Goal: Task Accomplishment & Management: Manage account settings

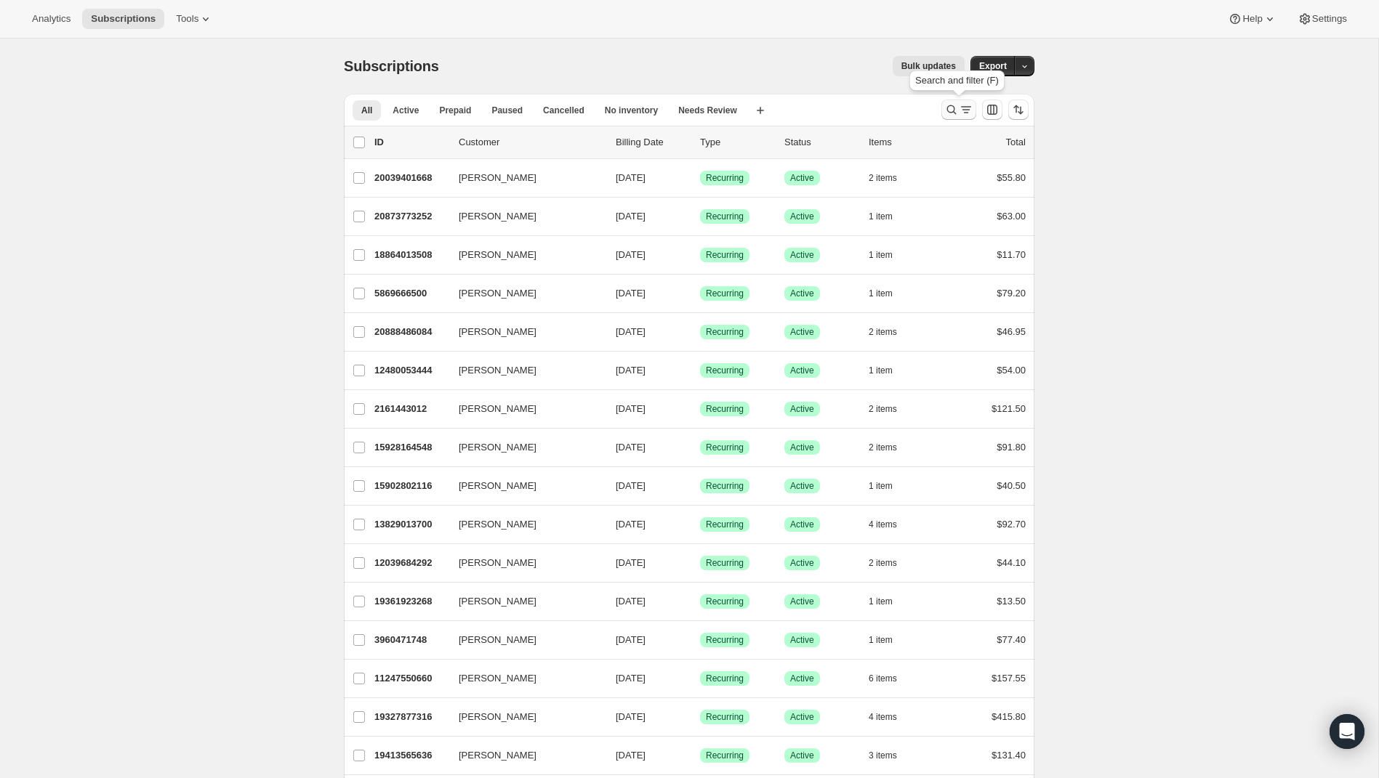
click at [951, 111] on icon "Search and filter results" at bounding box center [951, 109] width 15 height 15
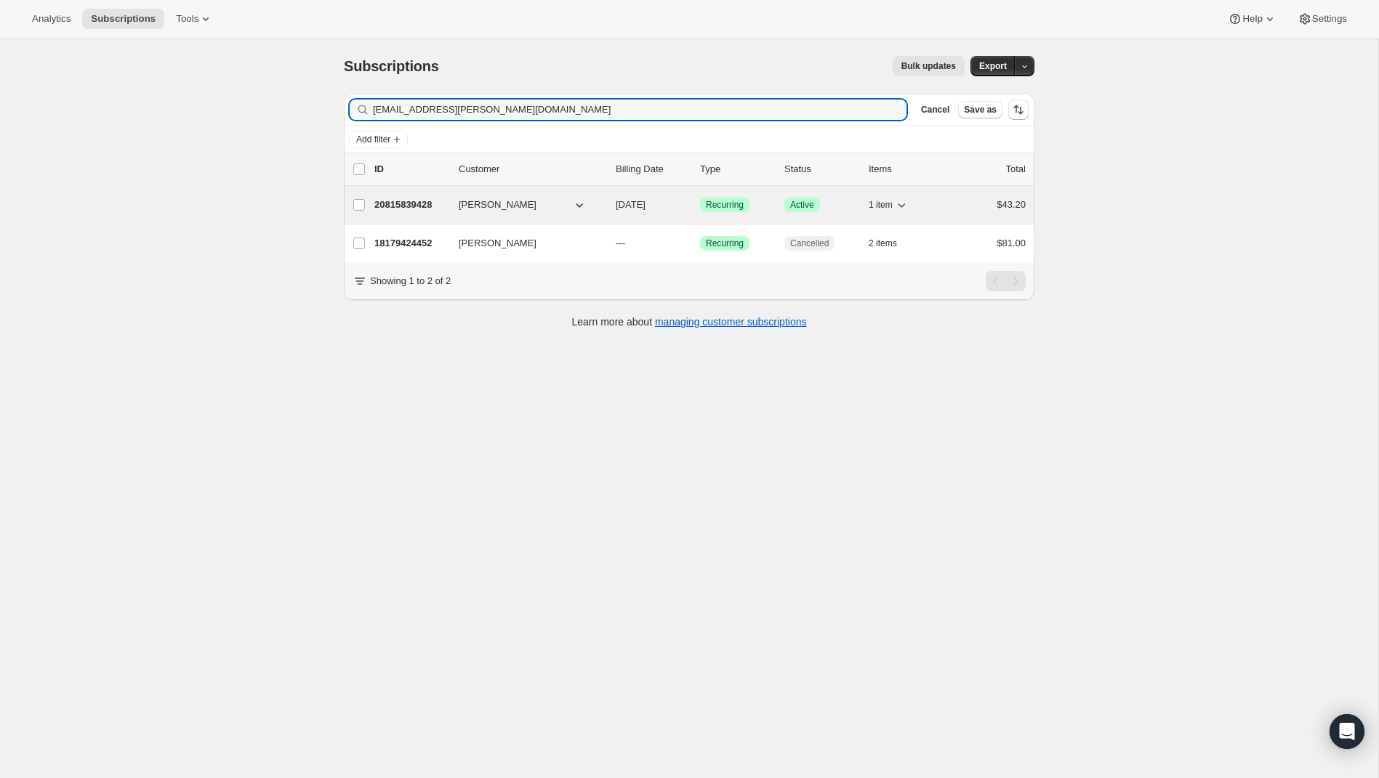
type input "[EMAIL_ADDRESS][PERSON_NAME][DOMAIN_NAME]"
click at [419, 204] on p "20815839428" at bounding box center [410, 205] width 73 height 15
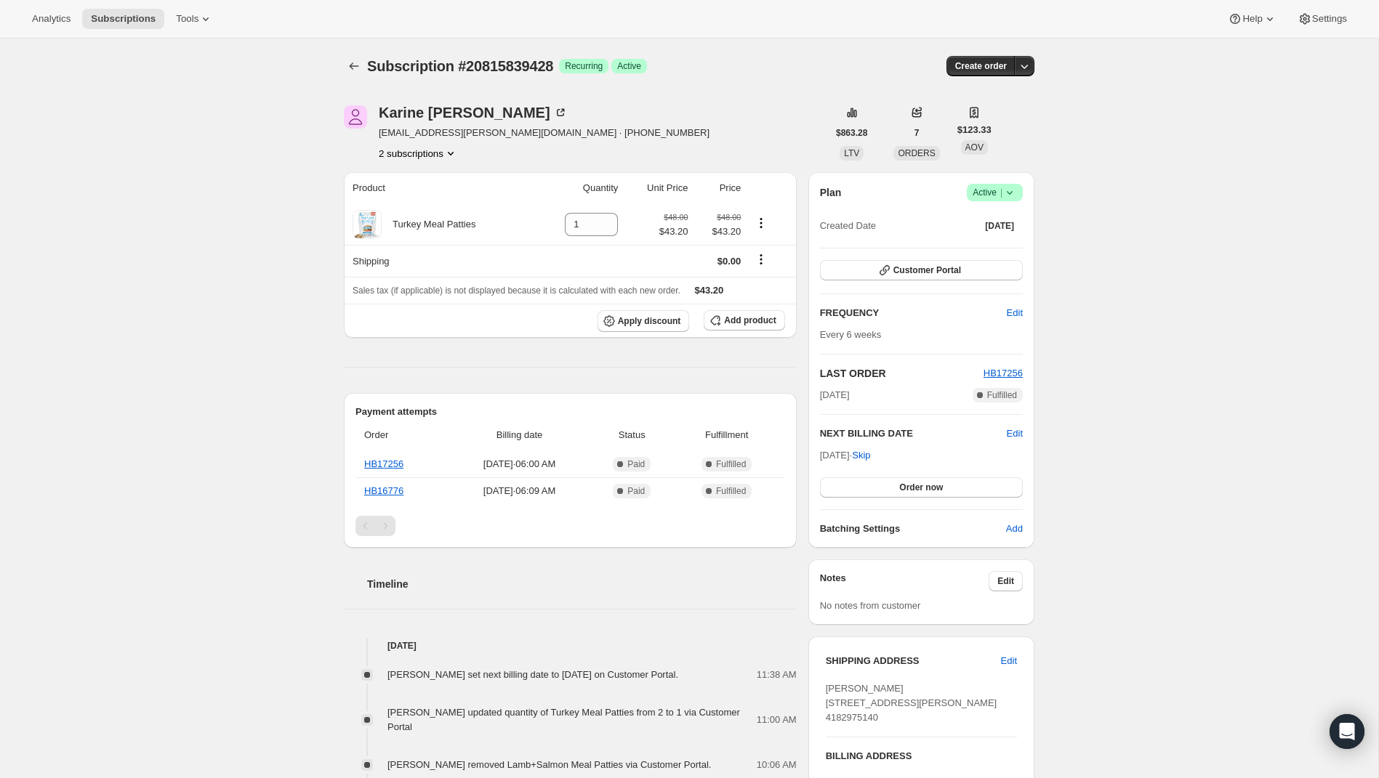
click at [1020, 198] on span "Success Active |" at bounding box center [995, 192] width 56 height 17
click at [1016, 251] on span "Cancel subscription" at bounding box center [991, 245] width 82 height 15
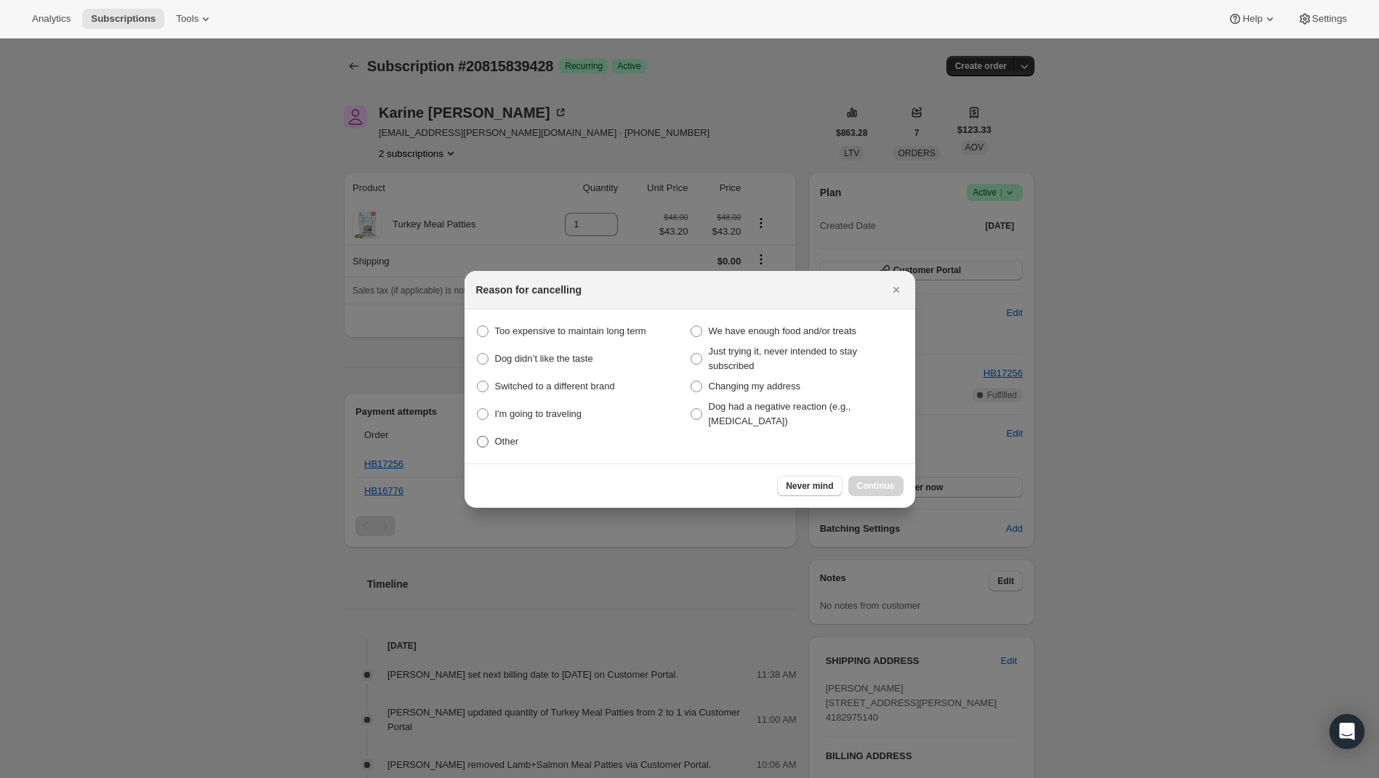
click at [476, 448] on label "Other" at bounding box center [583, 442] width 214 height 20
click at [477, 437] on input "Other" at bounding box center [477, 436] width 1 height 1
radio input "true"
click at [885, 489] on span "Continue" at bounding box center [876, 486] width 38 height 12
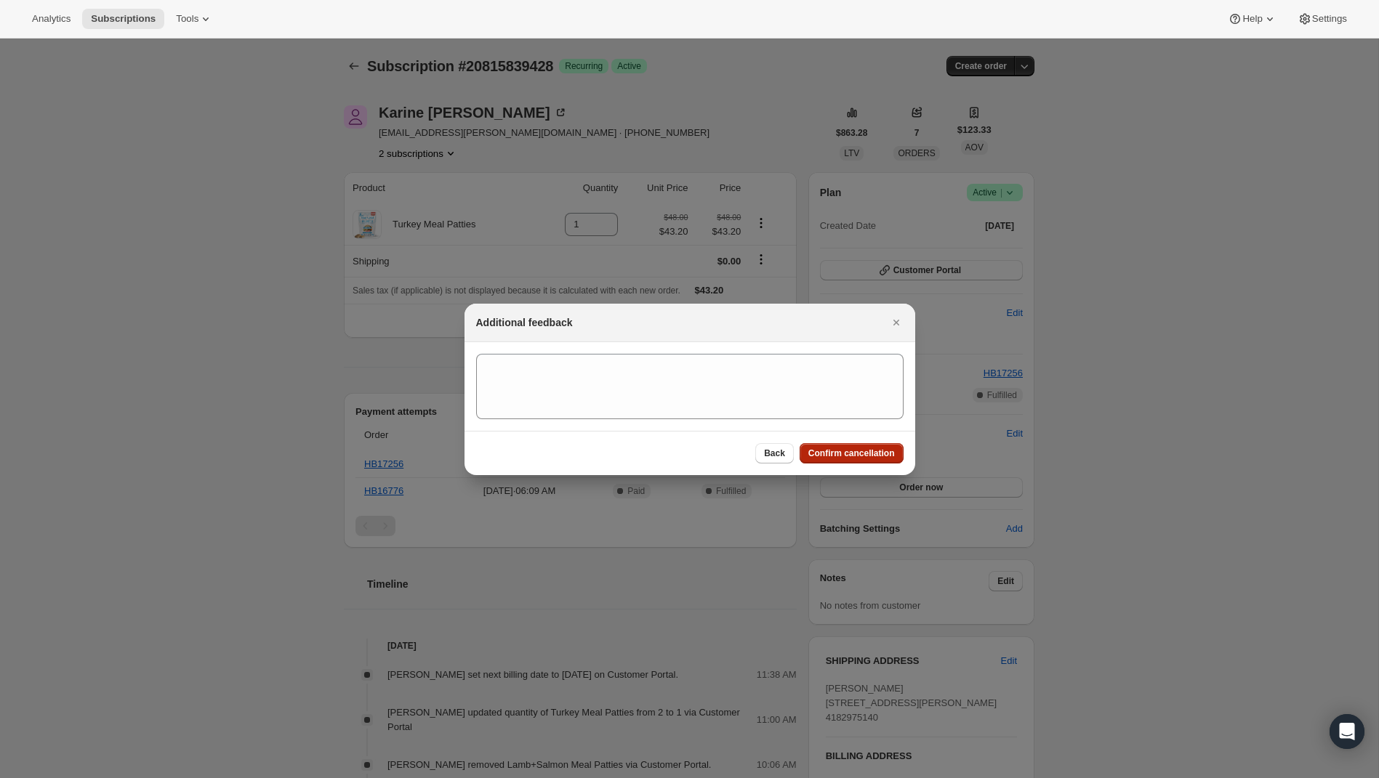
click at [885, 462] on button "Confirm cancellation" at bounding box center [852, 453] width 104 height 20
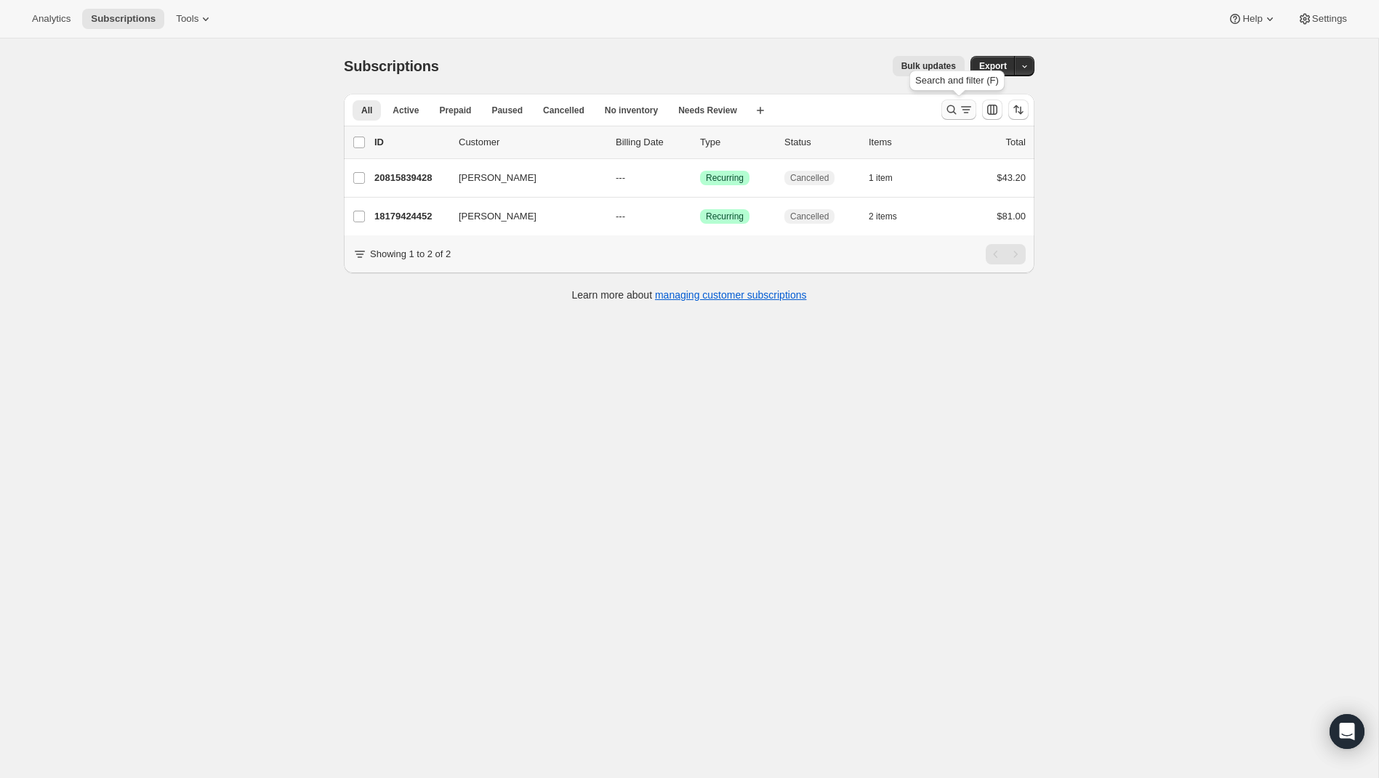
click at [955, 108] on icon "Search and filter results" at bounding box center [951, 109] width 15 height 15
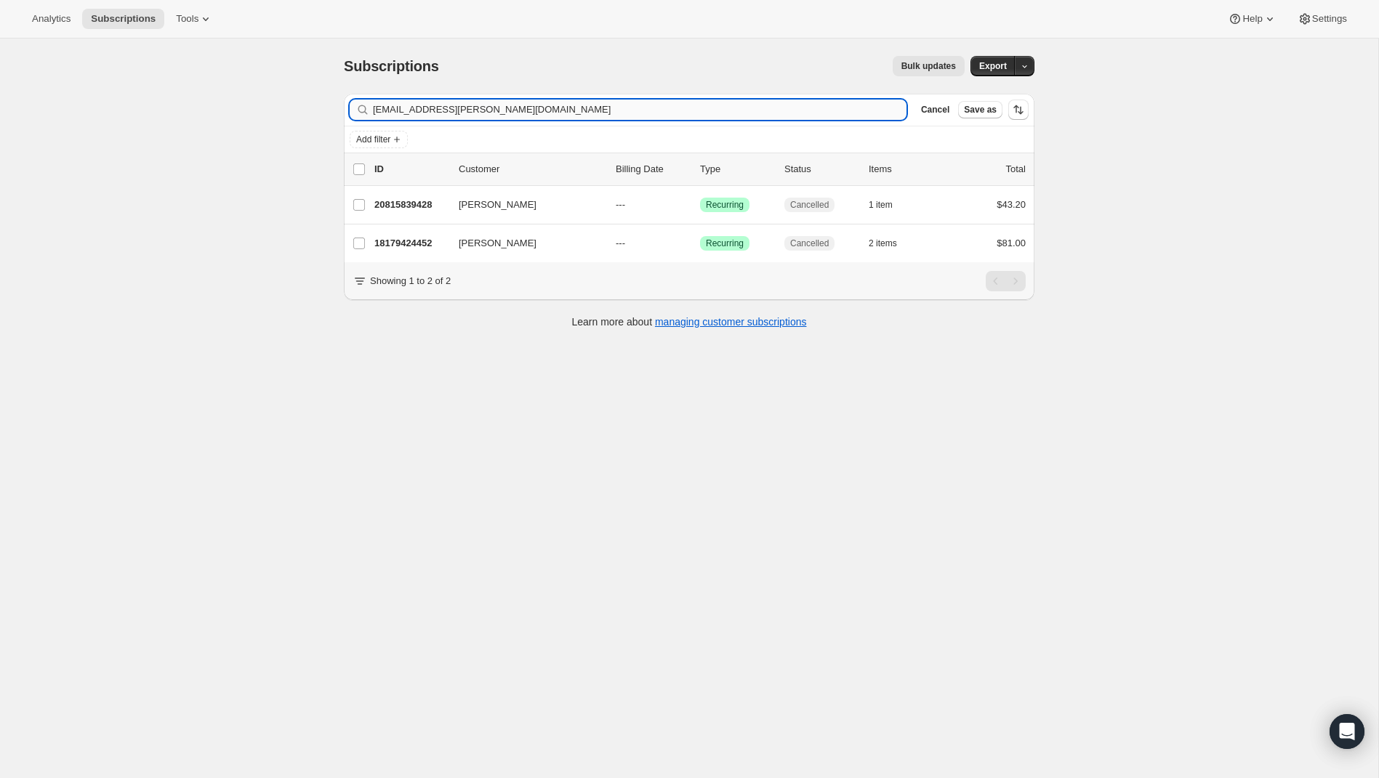
click at [563, 114] on input "[EMAIL_ADDRESS][PERSON_NAME][DOMAIN_NAME]" at bounding box center [640, 110] width 534 height 20
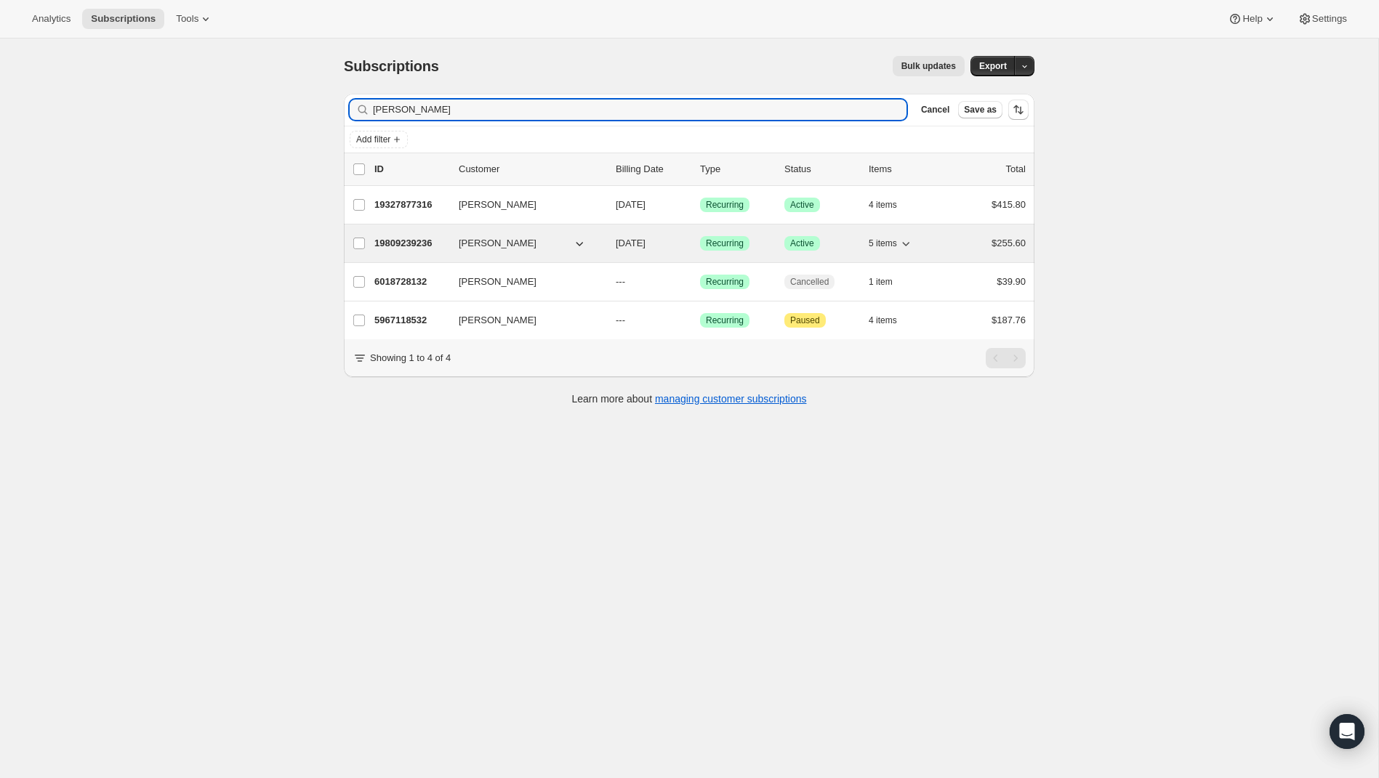
type input "[PERSON_NAME]"
click at [410, 244] on p "19809239236" at bounding box center [410, 243] width 73 height 15
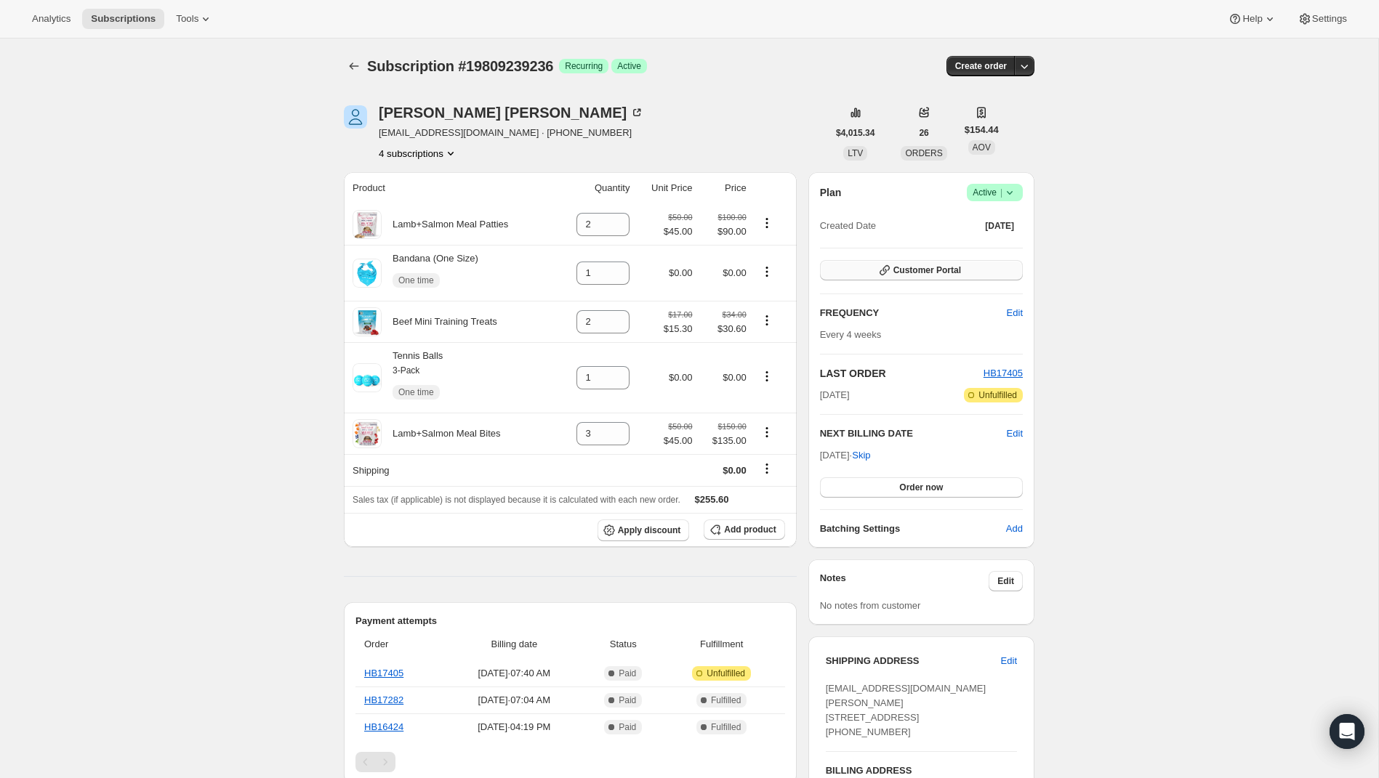
click at [922, 269] on span "Customer Portal" at bounding box center [927, 271] width 68 height 12
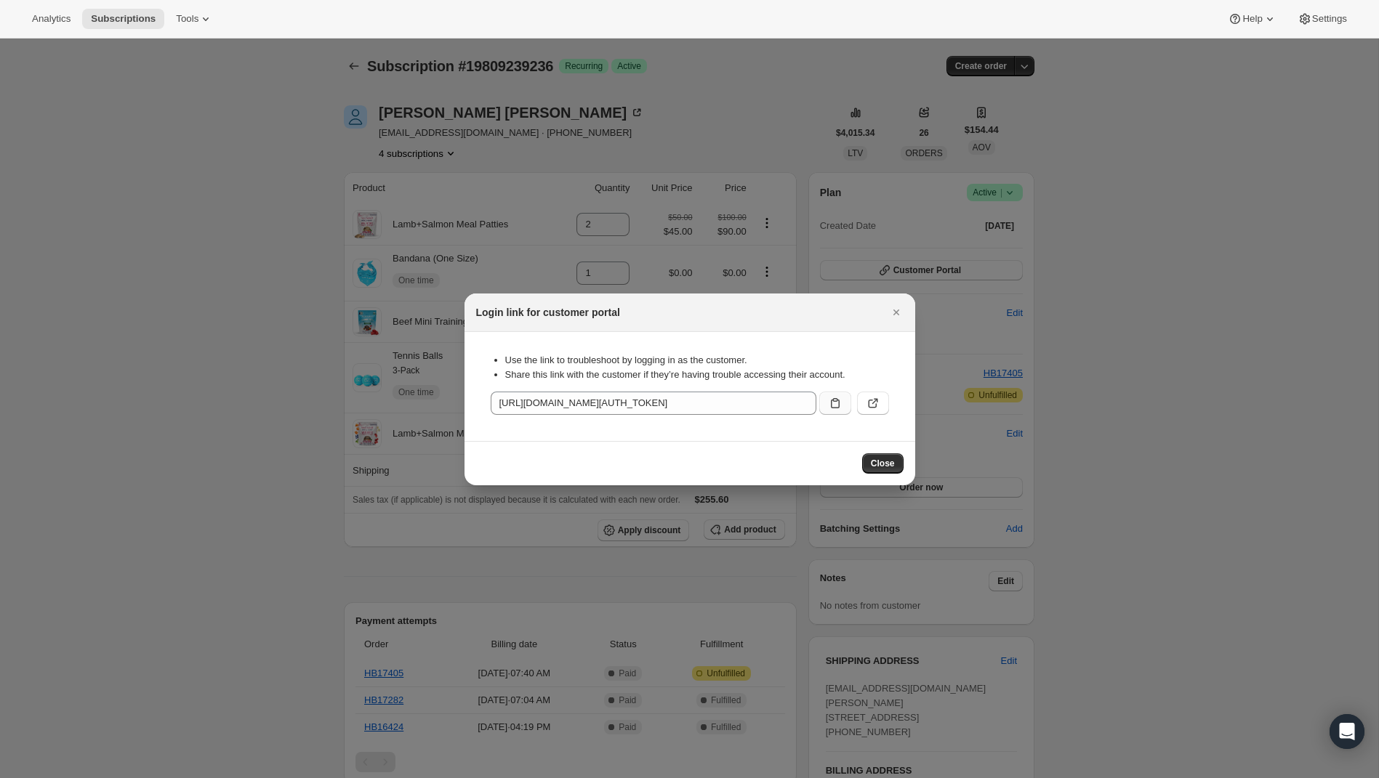
click at [835, 408] on icon ":r41:" at bounding box center [835, 403] width 15 height 15
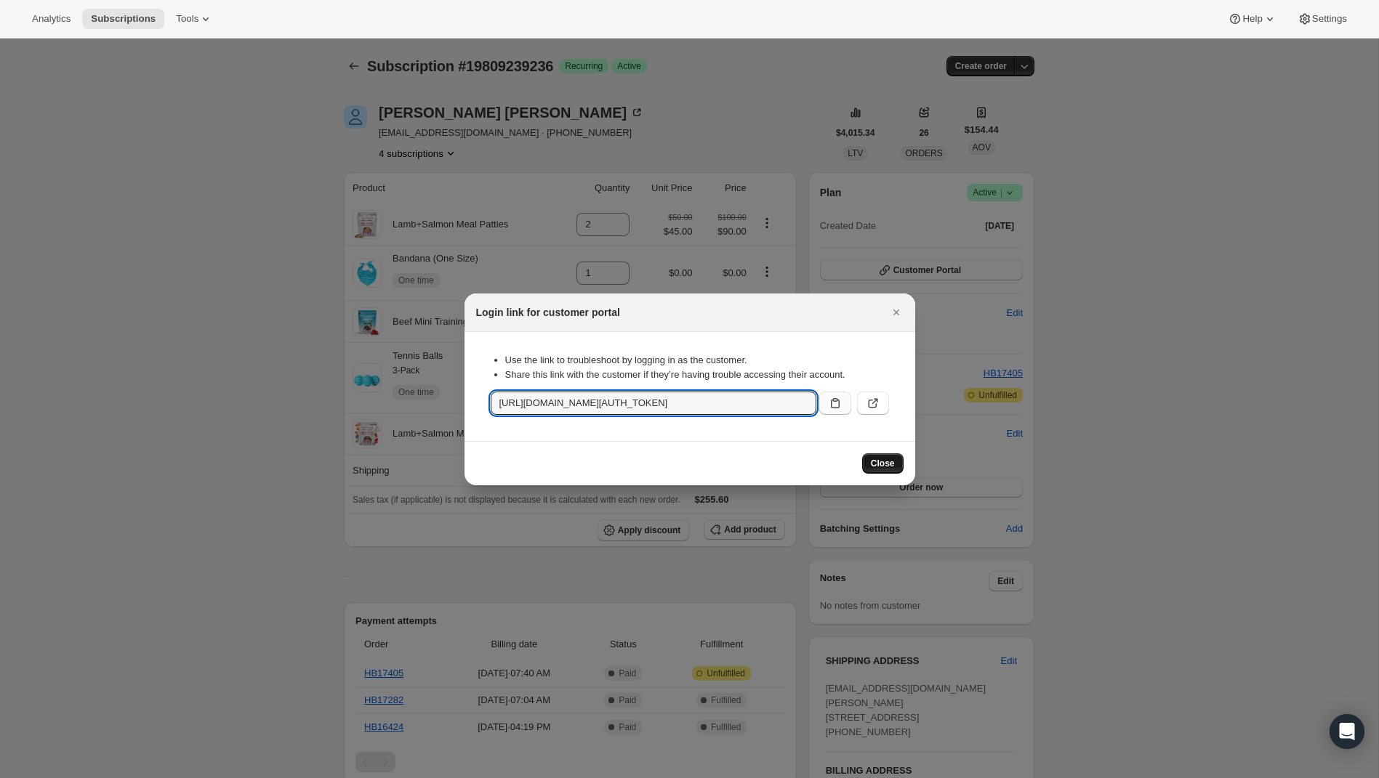
click at [881, 462] on span "Close" at bounding box center [883, 464] width 24 height 12
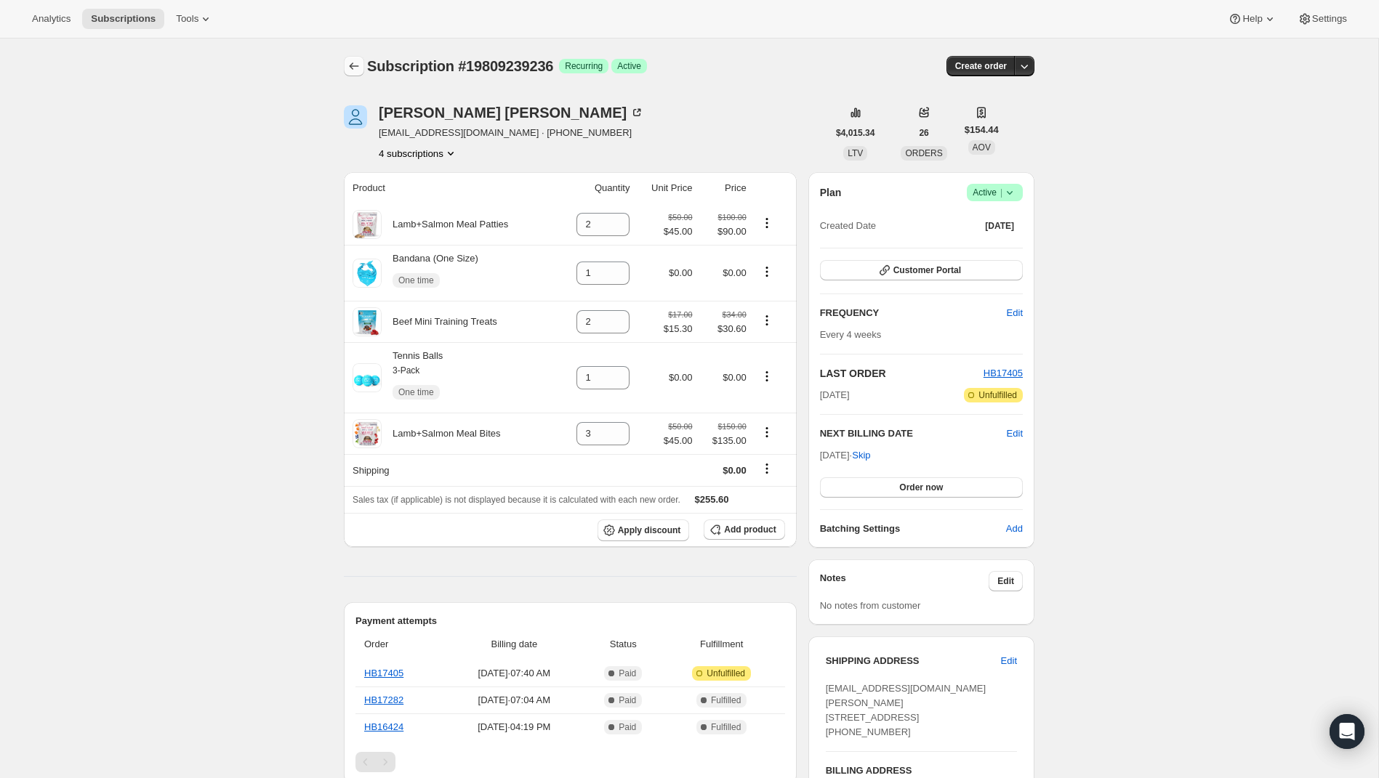
click at [349, 65] on icon "Subscriptions" at bounding box center [354, 66] width 15 height 15
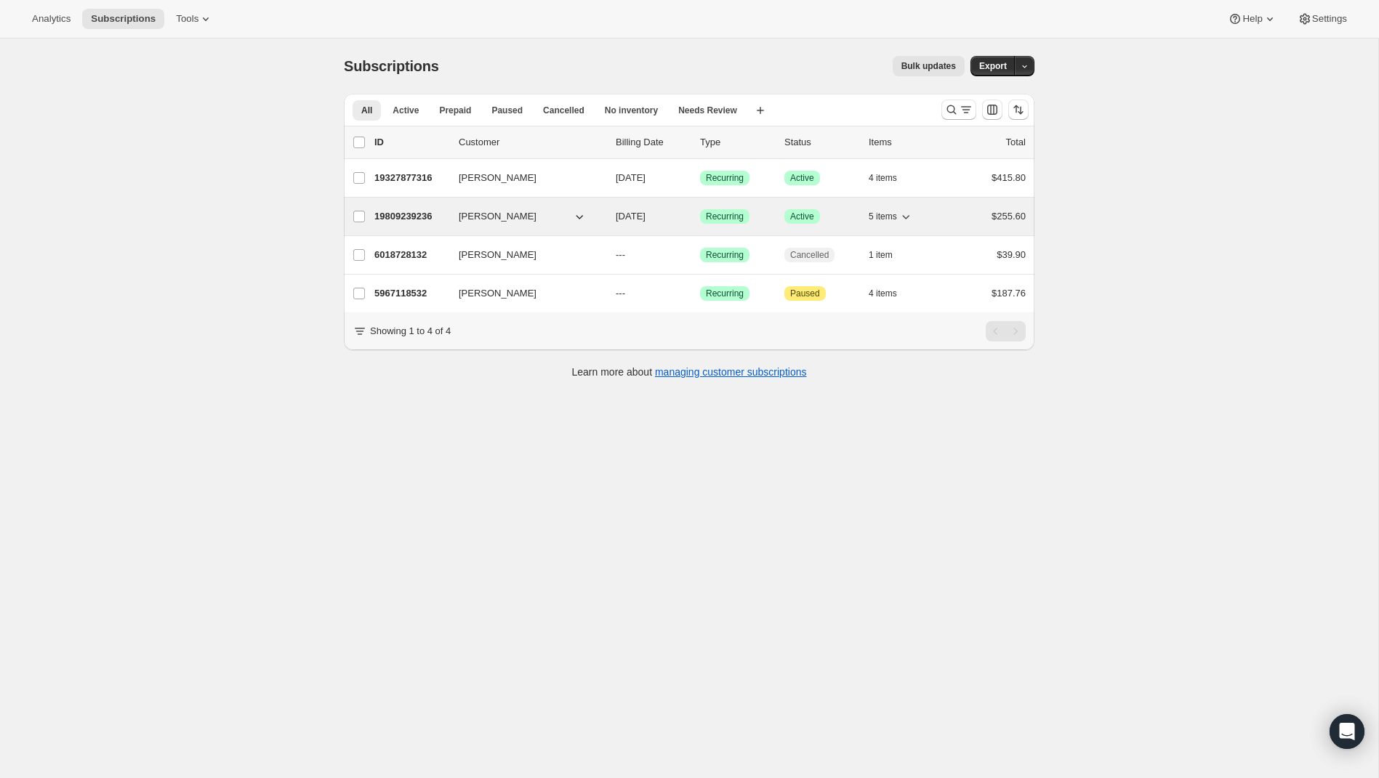
click at [407, 214] on p "19809239236" at bounding box center [410, 216] width 73 height 15
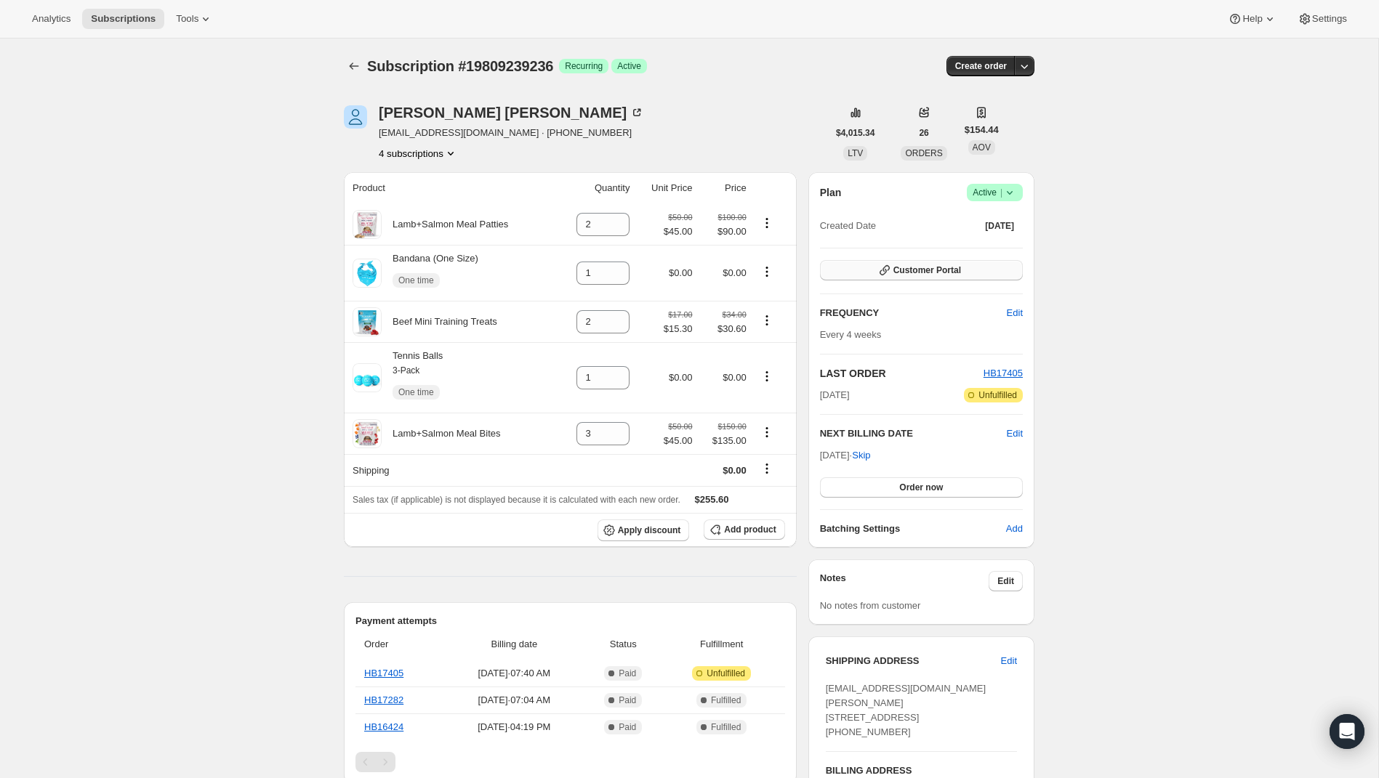
click at [909, 272] on span "Customer Portal" at bounding box center [927, 271] width 68 height 12
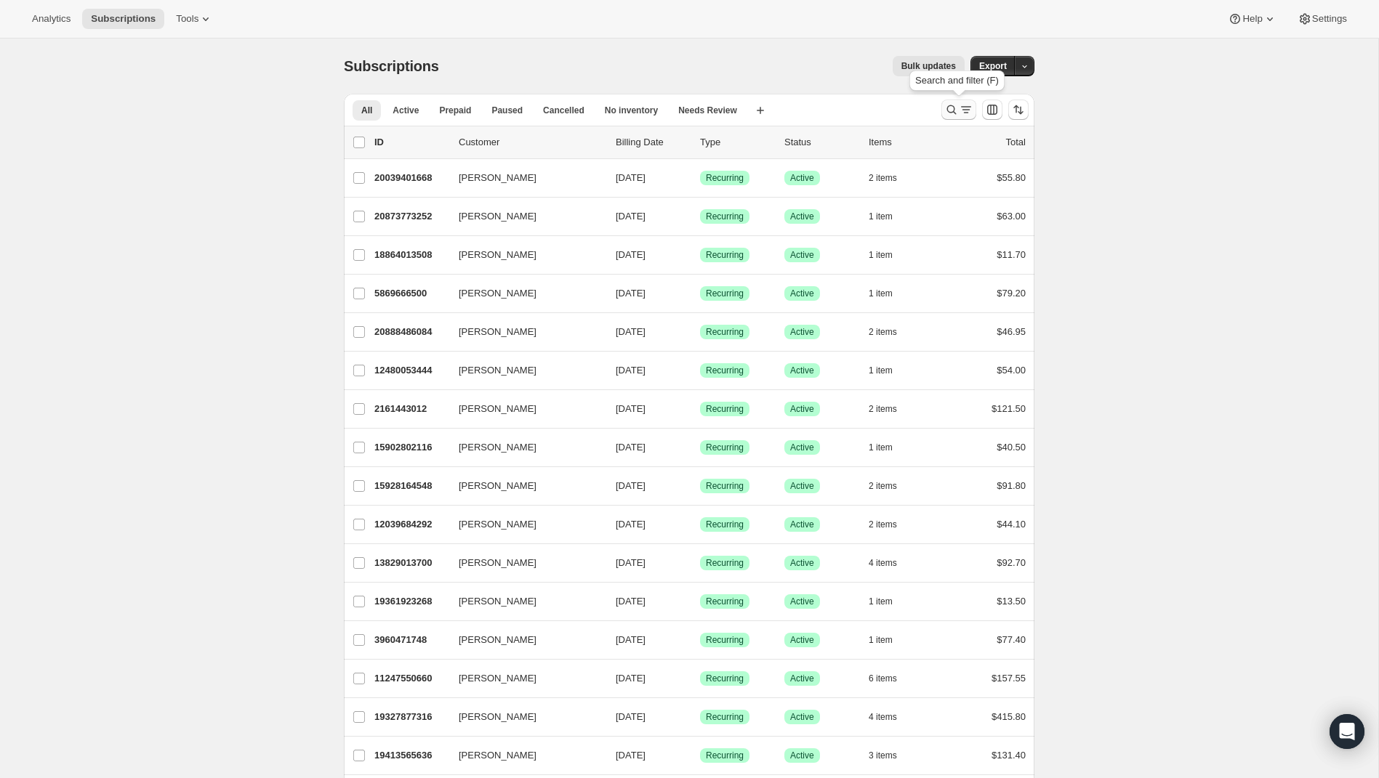
click at [955, 109] on icon "Search and filter results" at bounding box center [951, 109] width 15 height 15
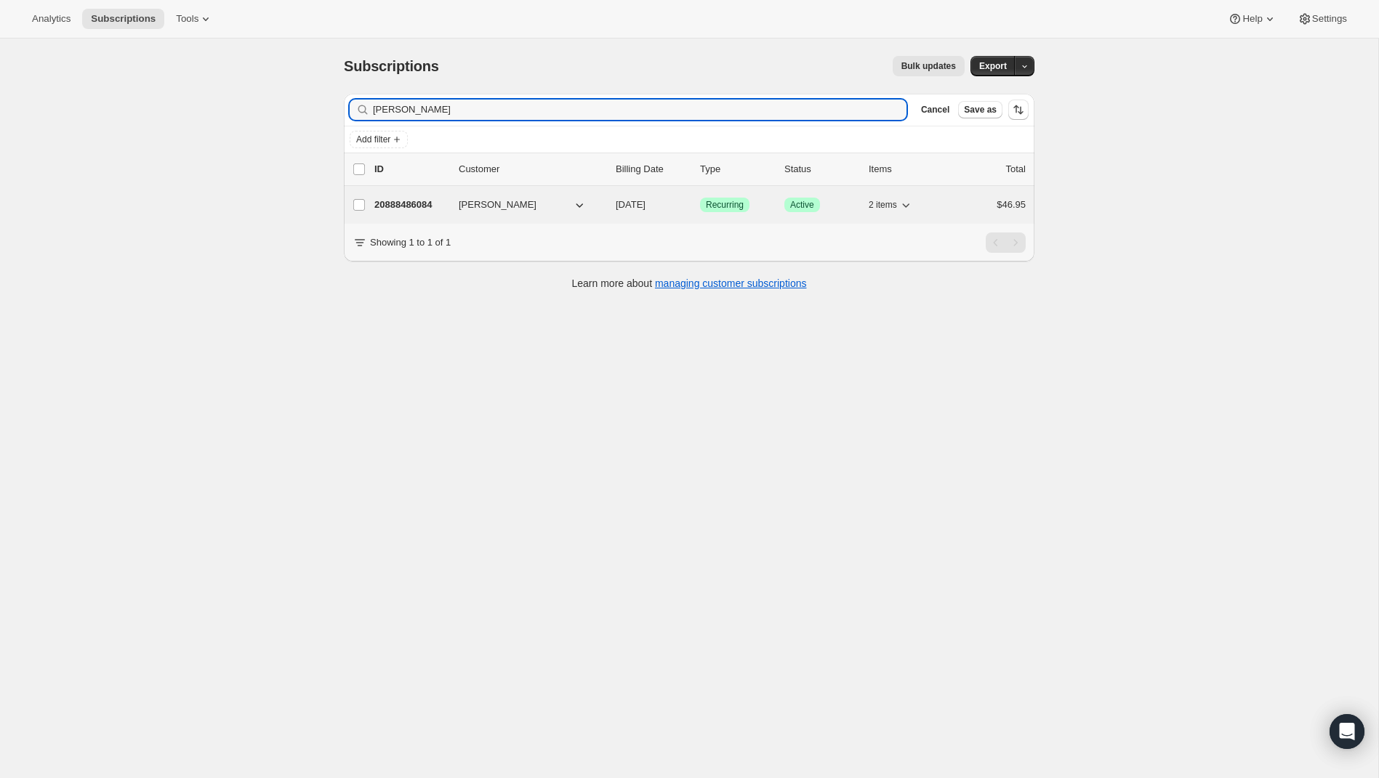
type input "[PERSON_NAME]"
click at [390, 201] on p "20888486084" at bounding box center [410, 205] width 73 height 15
